Goal: Task Accomplishment & Management: Use online tool/utility

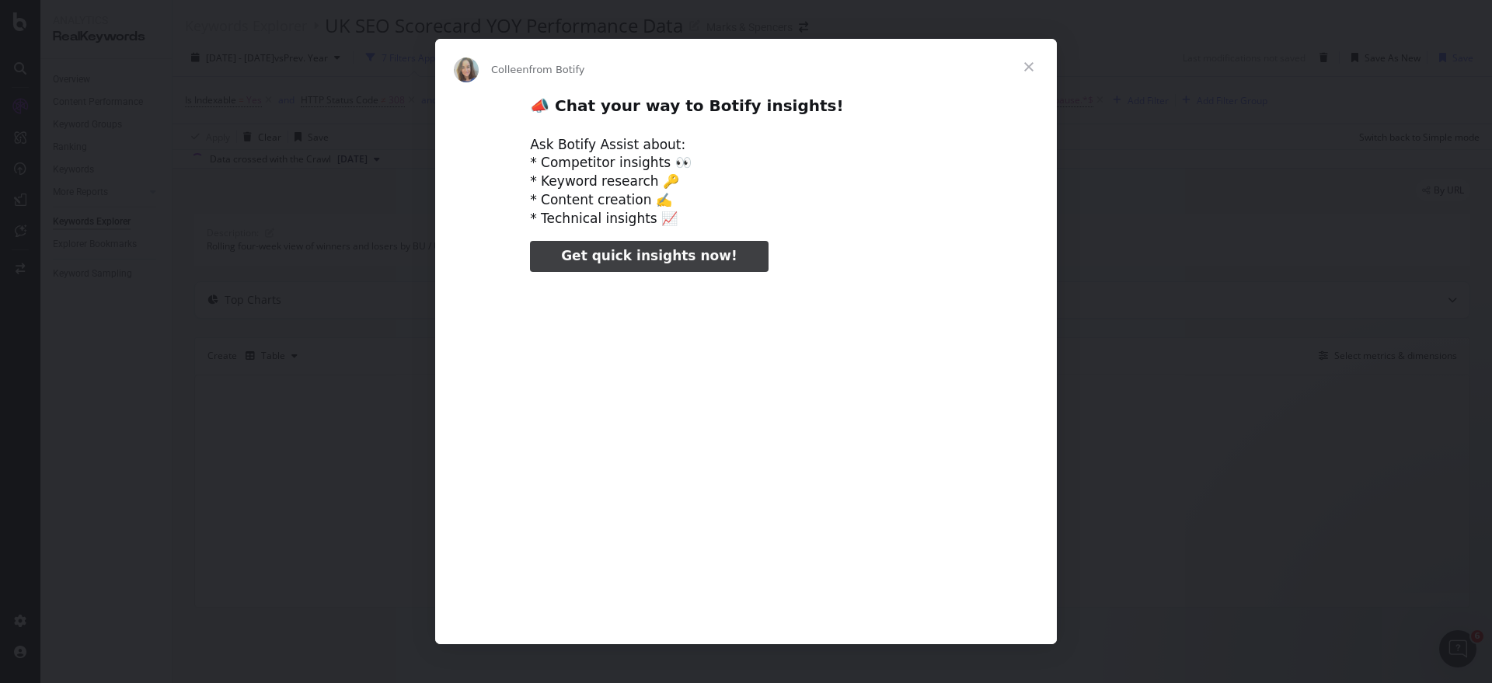
type input "185997"
click at [1030, 68] on span "Close" at bounding box center [1029, 67] width 56 height 56
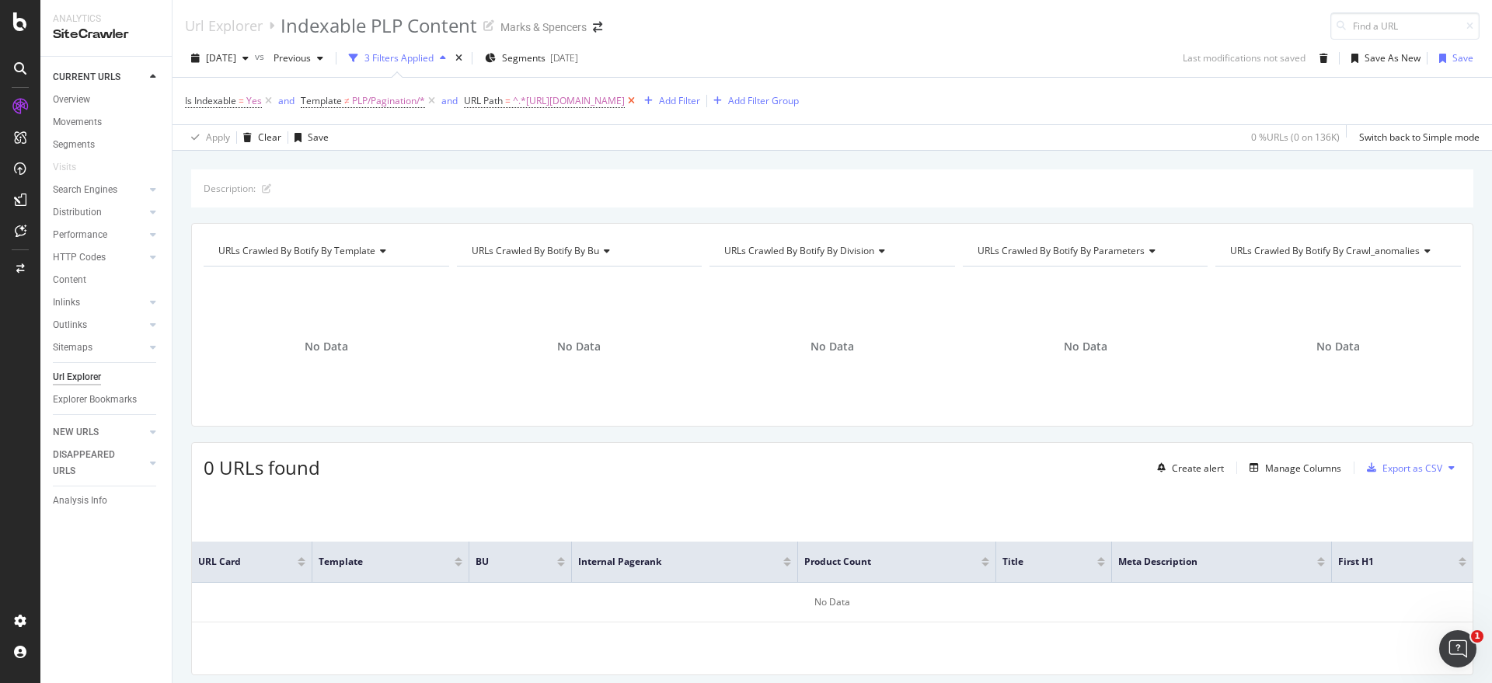
click at [638, 99] on icon at bounding box center [631, 101] width 13 height 16
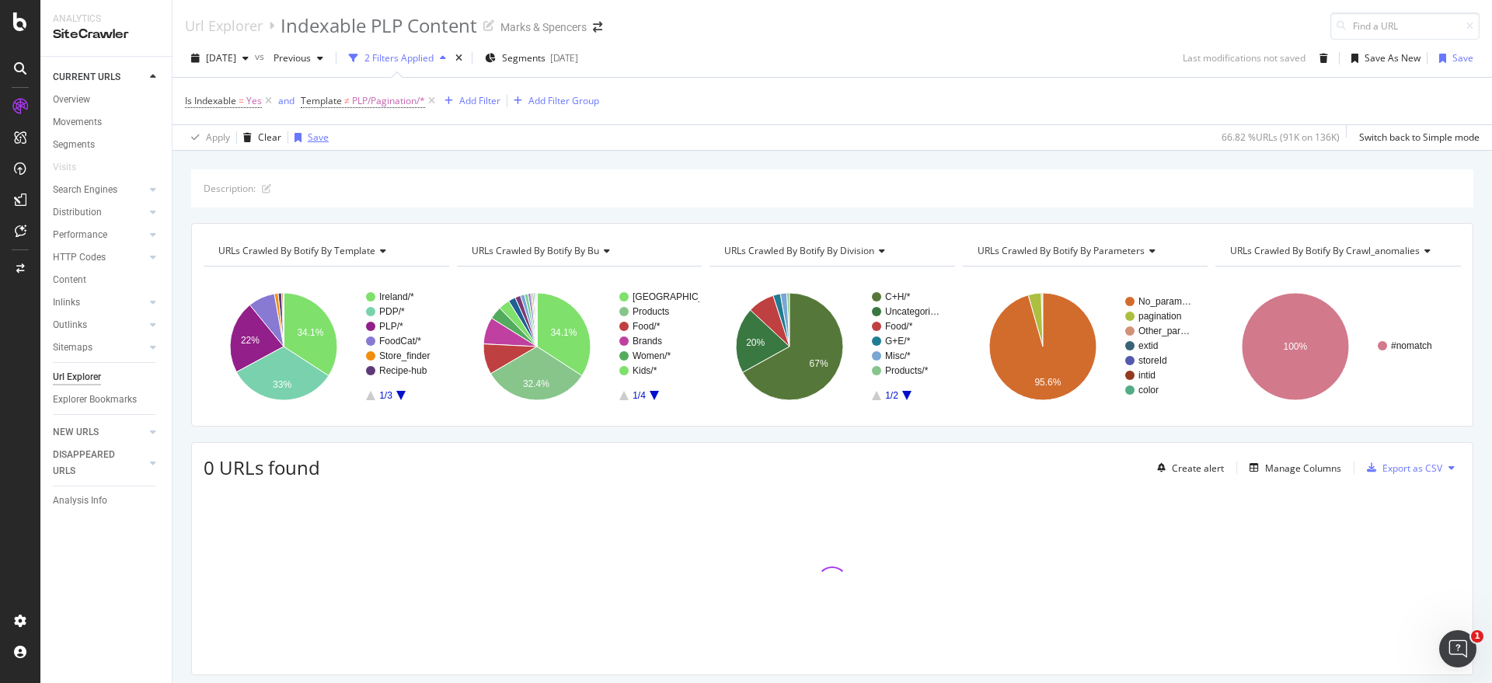
click at [430, 99] on icon at bounding box center [431, 101] width 13 height 16
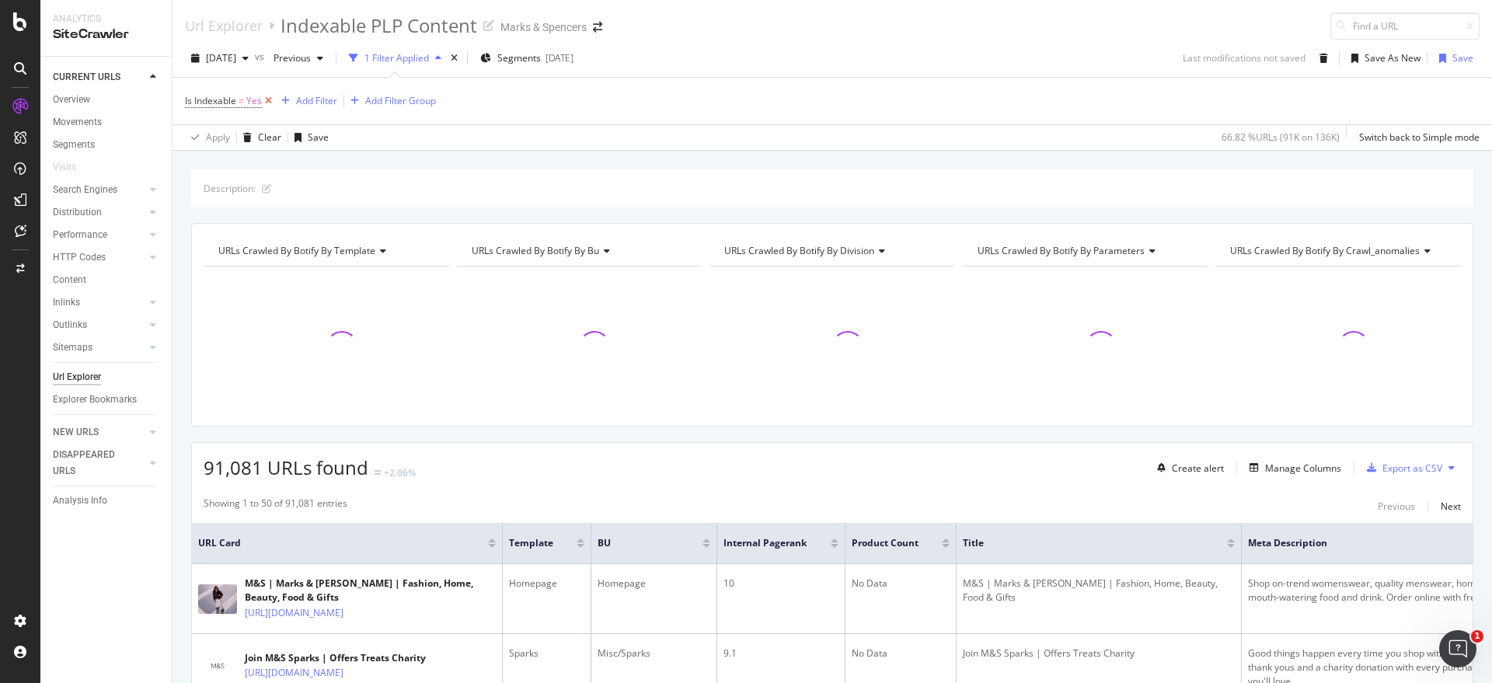
click at [270, 99] on icon at bounding box center [268, 101] width 13 height 16
click at [230, 104] on div "Add Filter" at bounding box center [226, 99] width 41 height 13
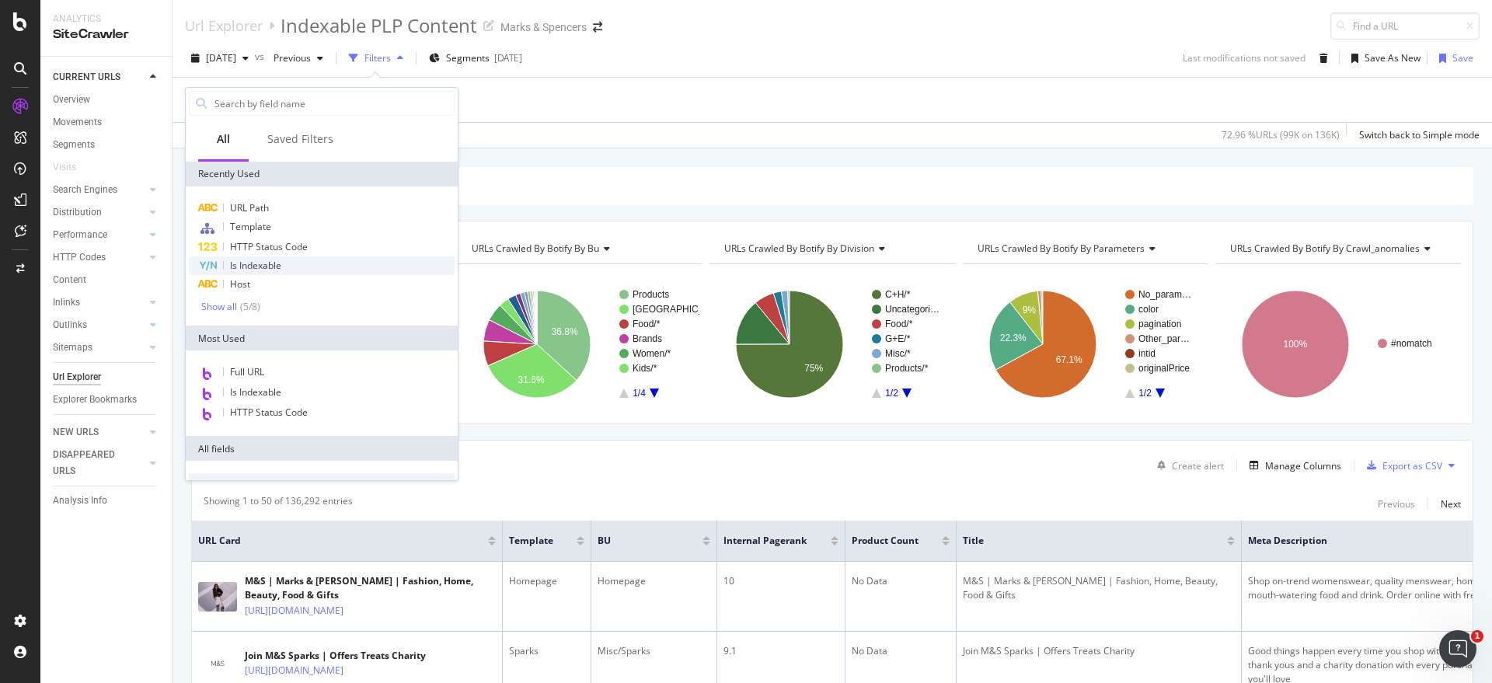
click at [265, 267] on span "Is Indexable" at bounding box center [255, 265] width 51 height 13
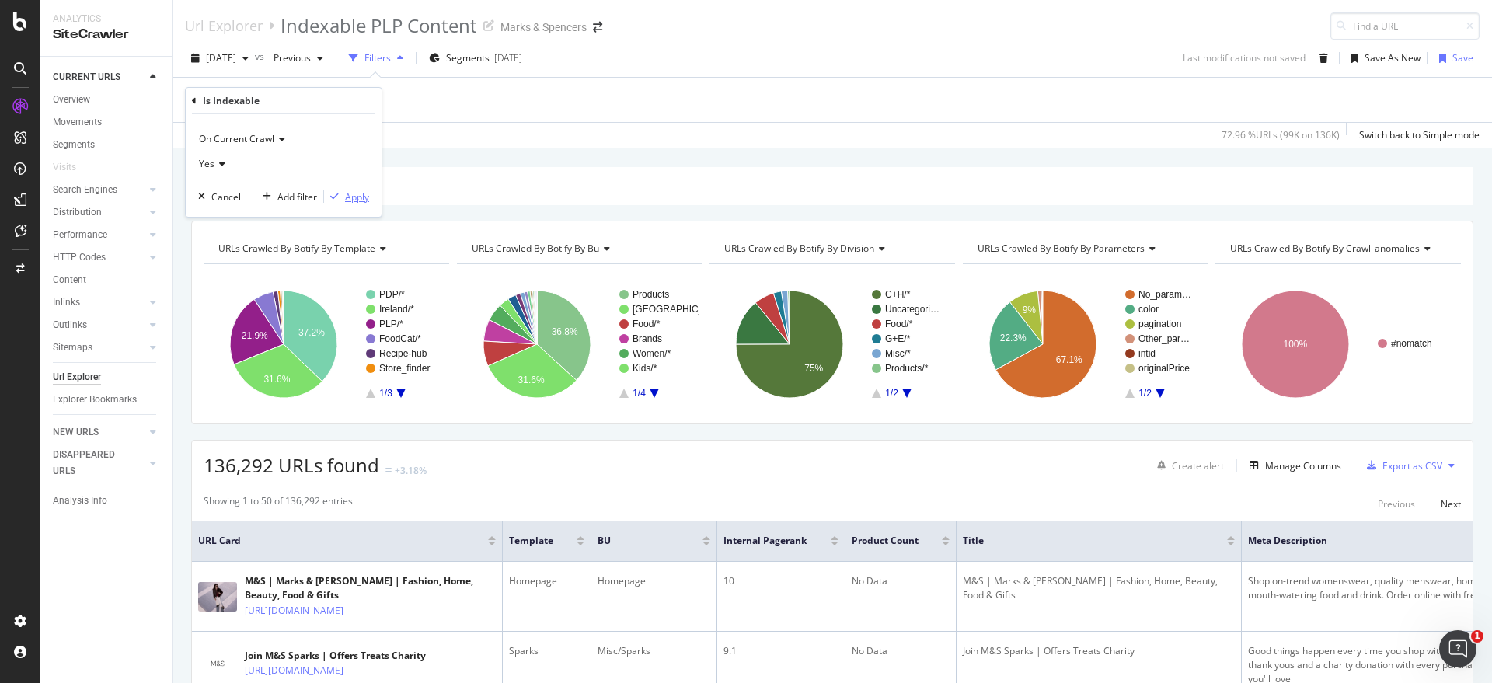
click at [359, 192] on div "Apply" at bounding box center [357, 196] width 24 height 13
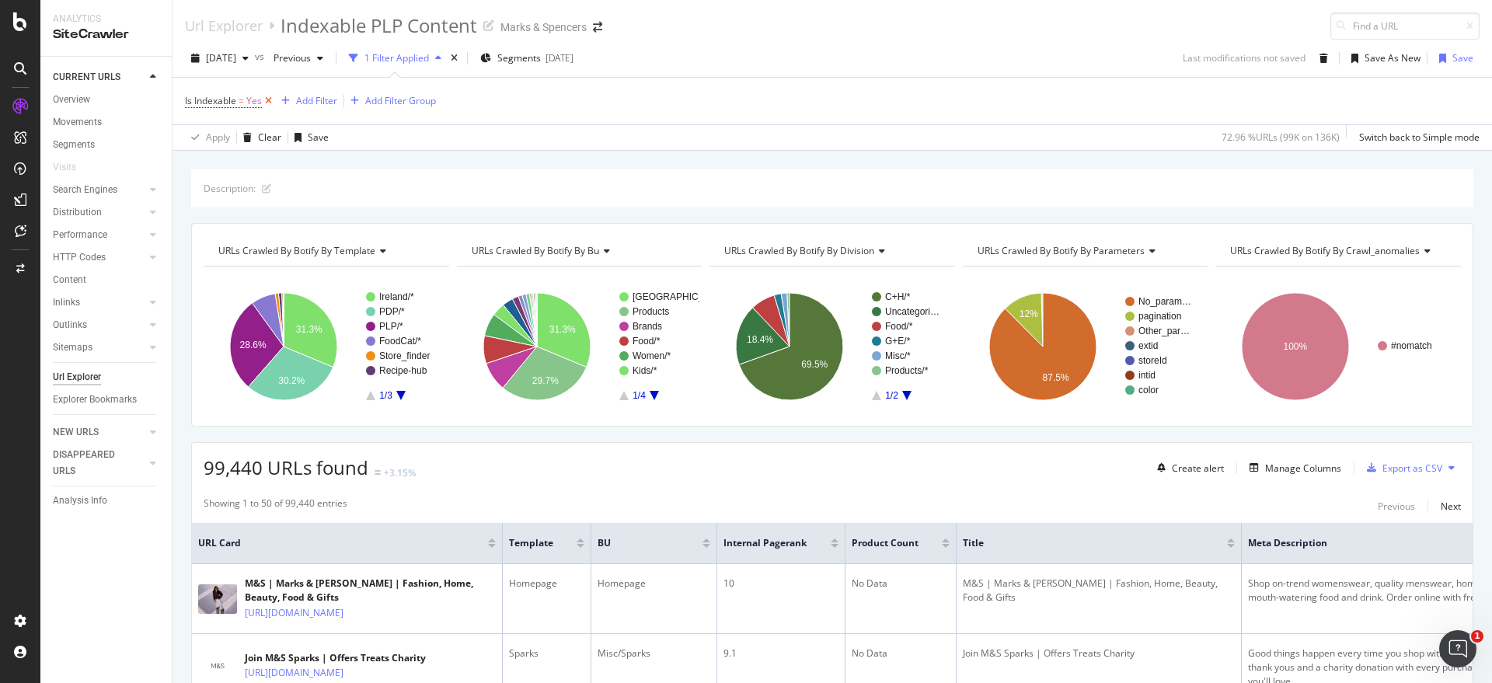
click at [270, 106] on icon at bounding box center [268, 101] width 13 height 16
